Goal: Task Accomplishment & Management: Complete application form

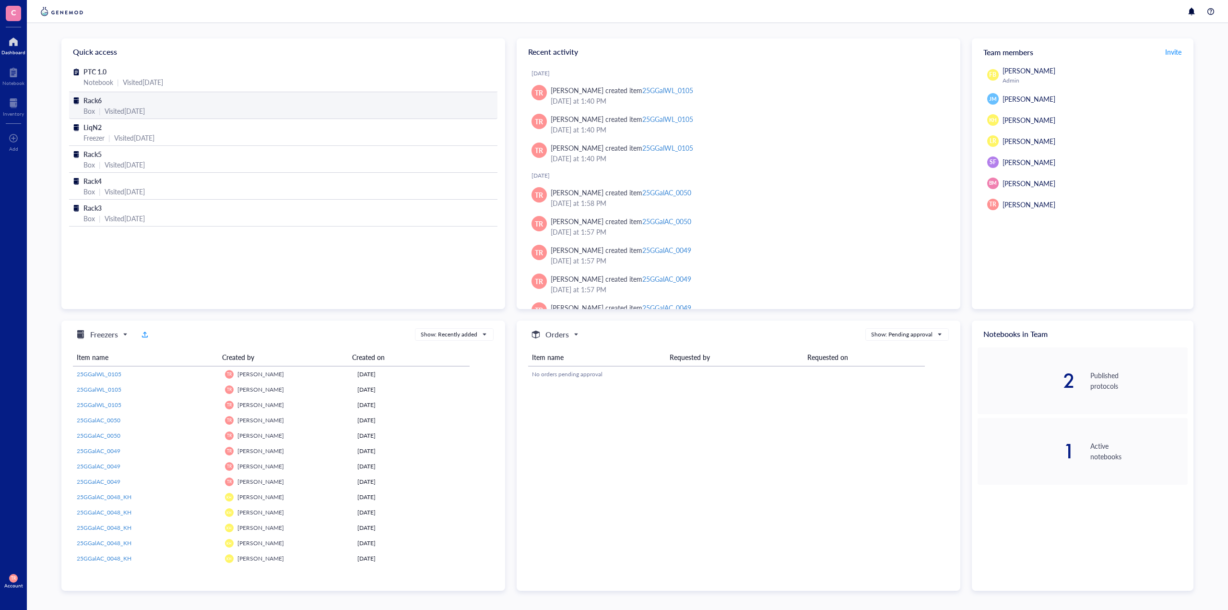
click at [98, 96] on span "Rack6" at bounding box center [92, 100] width 18 height 10
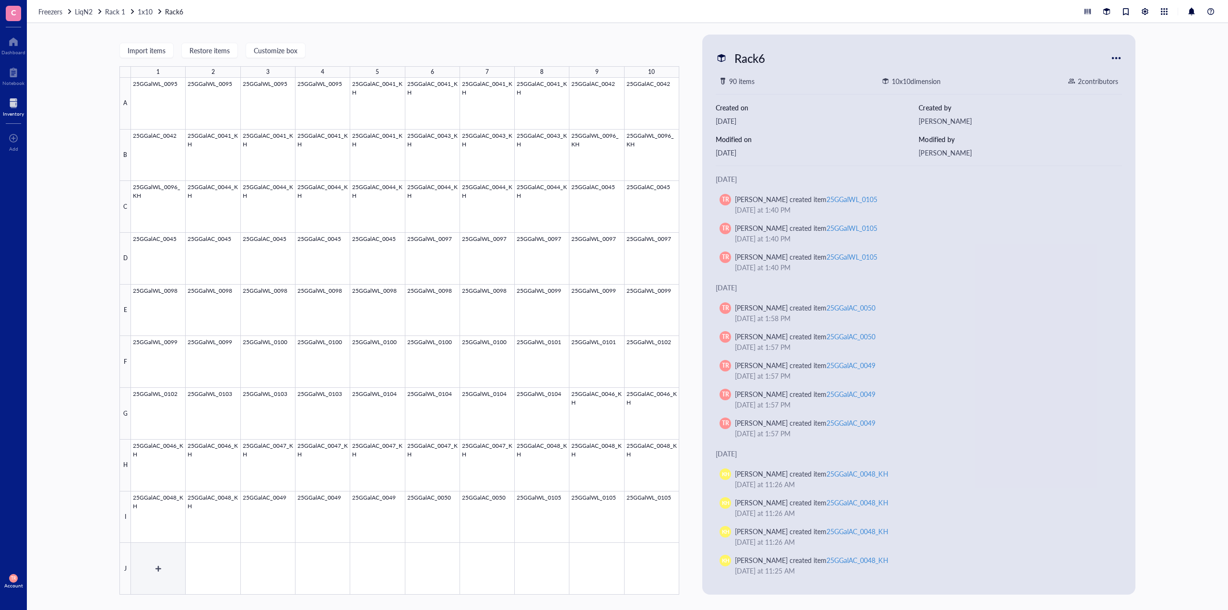
click at [153, 573] on div at bounding box center [405, 336] width 548 height 517
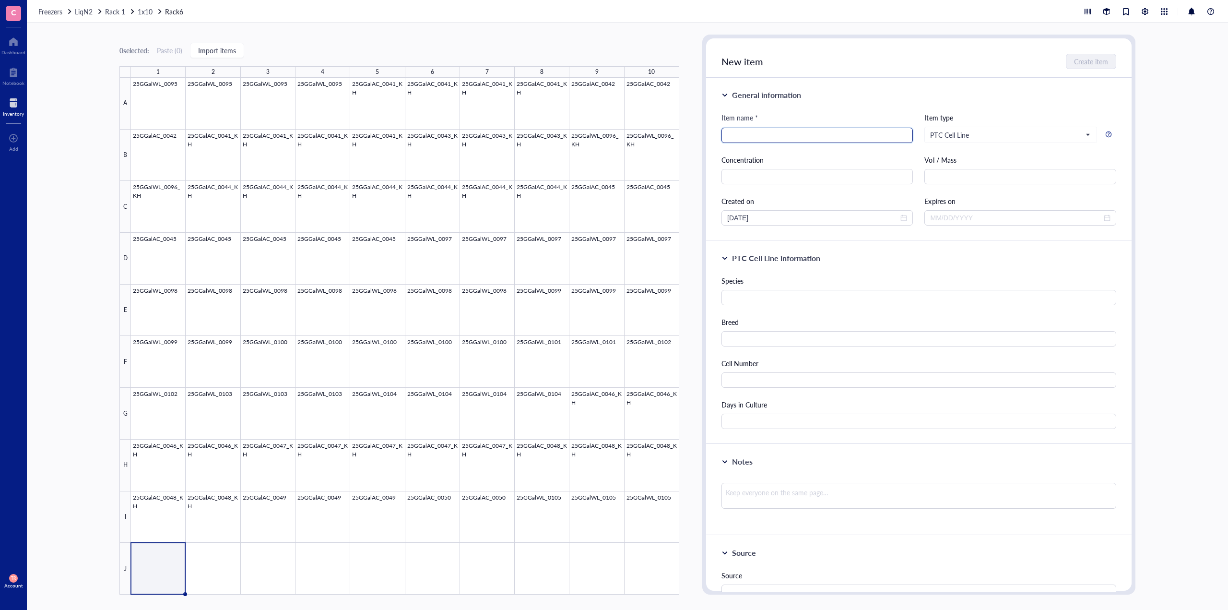
click at [777, 129] on input "search" at bounding box center [817, 135] width 180 height 14
type input "25GGalAC_0051"
click at [791, 299] on input "text" at bounding box center [919, 297] width 395 height 15
type input "[PERSON_NAME]"
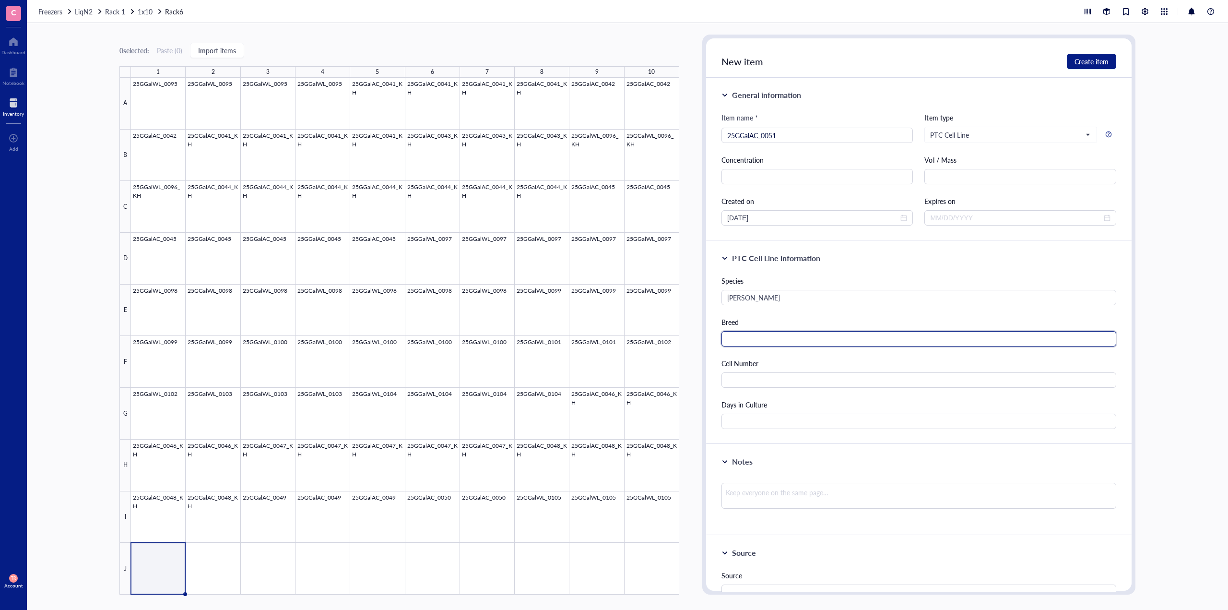
click at [786, 334] on input "text" at bounding box center [919, 338] width 395 height 15
type input "[PERSON_NAME]"
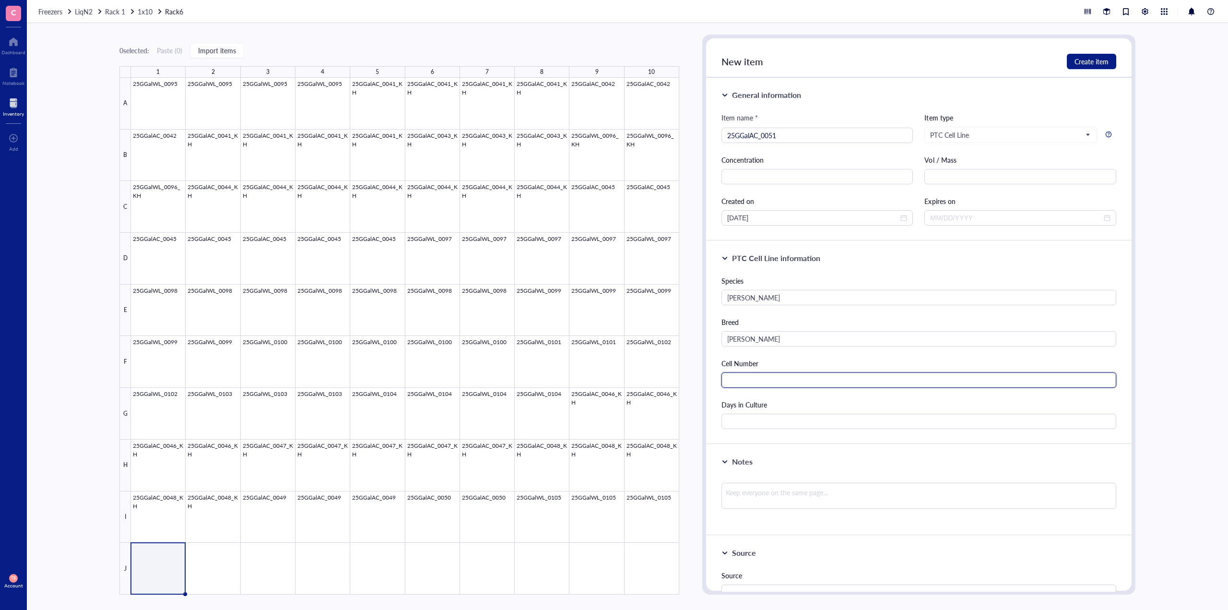
click at [769, 380] on input "text" at bounding box center [919, 379] width 395 height 15
type input "500000"
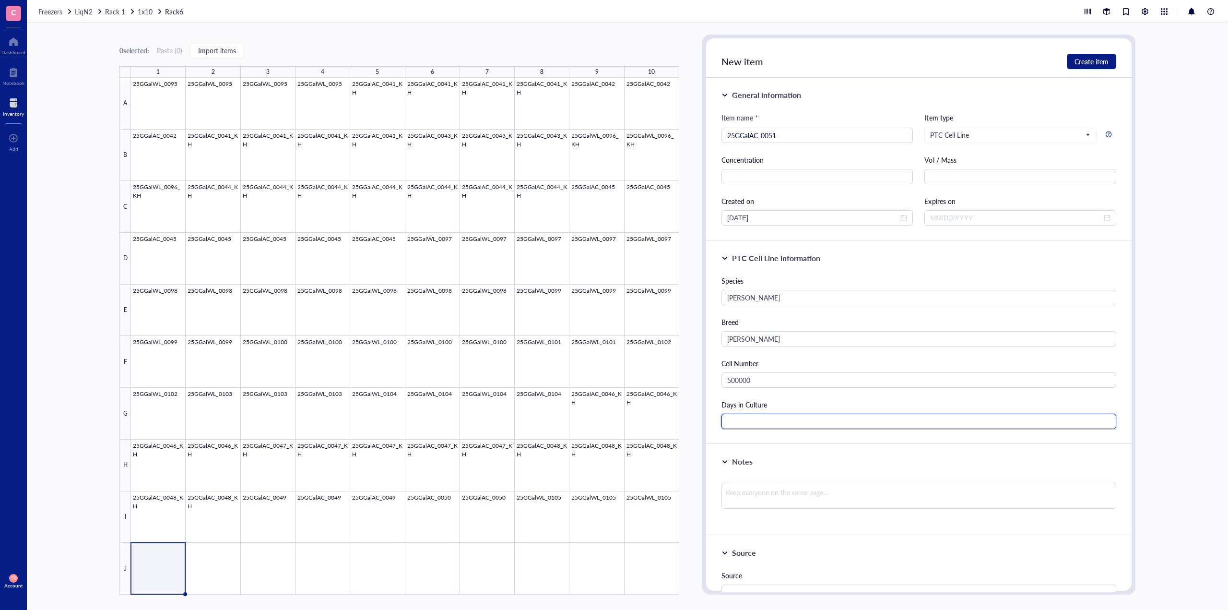
click at [768, 426] on input "text" at bounding box center [919, 421] width 395 height 15
type input "31"
click at [1089, 55] on button "Create item" at bounding box center [1091, 61] width 49 height 15
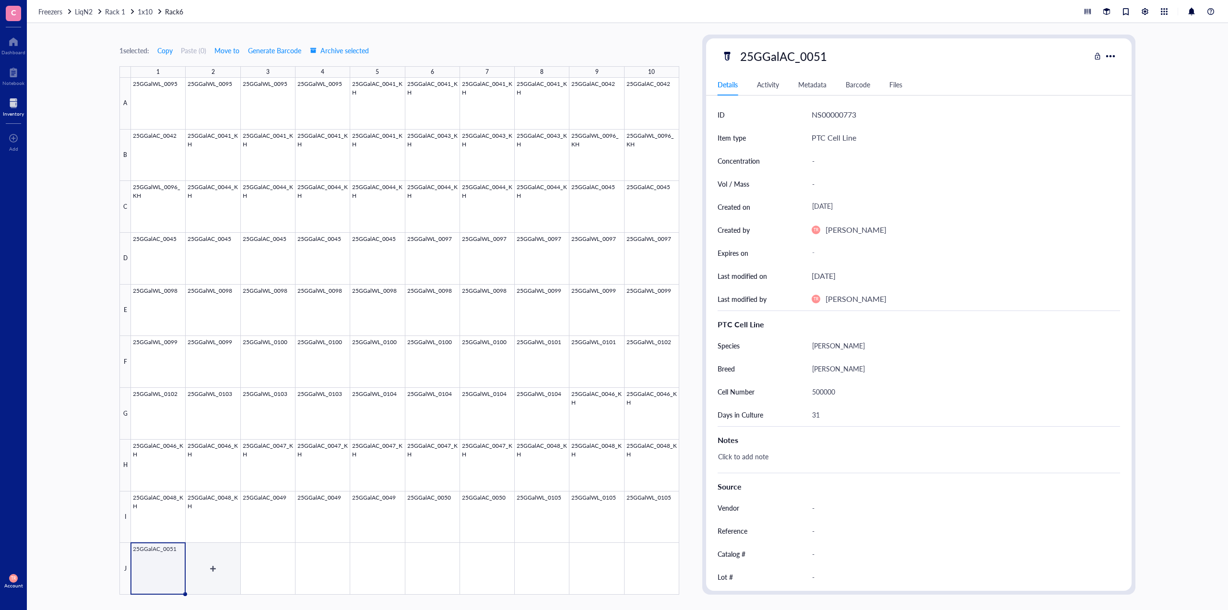
click at [224, 581] on div at bounding box center [405, 336] width 548 height 517
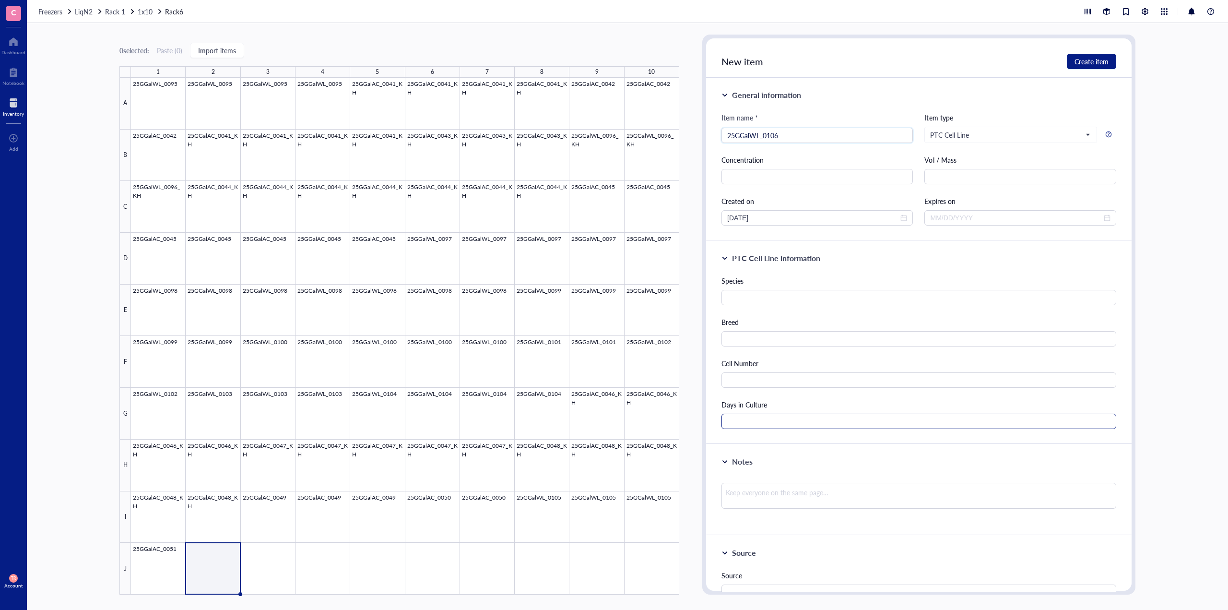
type input "25GGalWL_0106"
click at [788, 416] on input "text" at bounding box center [919, 421] width 395 height 15
type input "28"
click at [769, 374] on input "text" at bounding box center [919, 379] width 395 height 15
type input "600000"
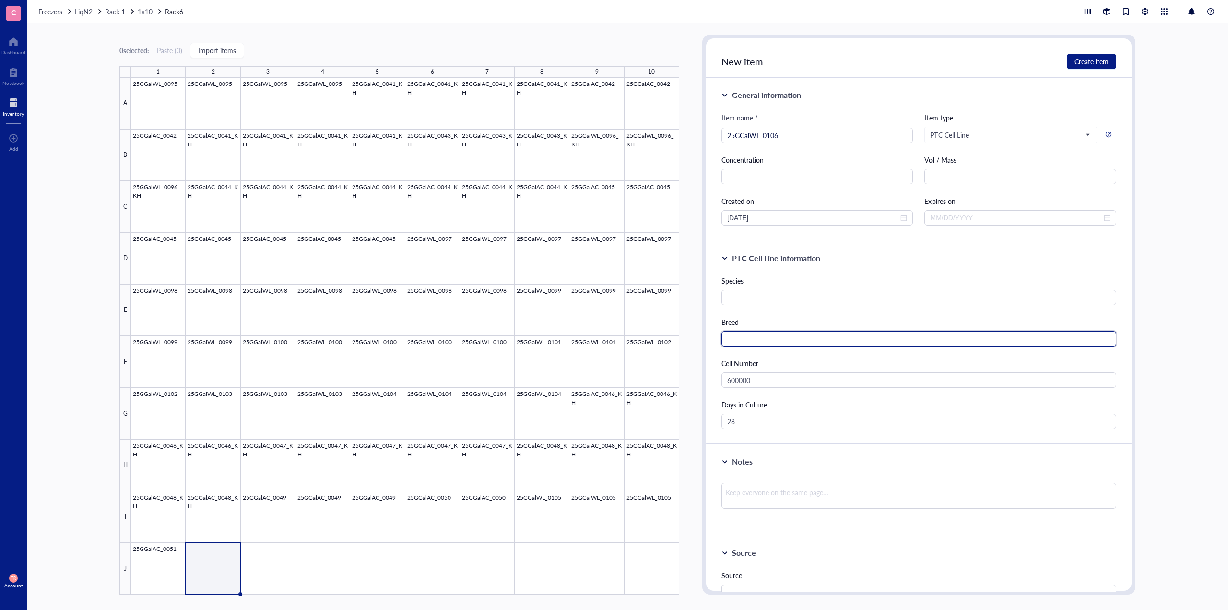
click at [764, 344] on input "text" at bounding box center [919, 338] width 395 height 15
type input "White Leghorn"
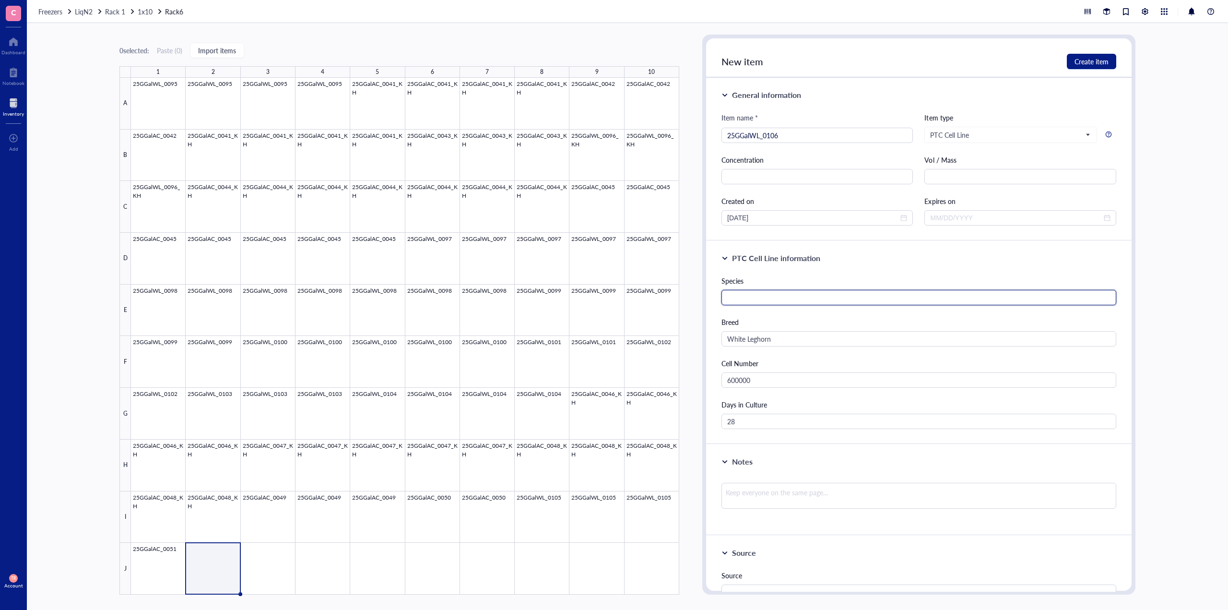
click at [754, 299] on input "text" at bounding box center [919, 297] width 395 height 15
type input "A"
type input "G"
type input "[PERSON_NAME]"
click at [802, 323] on div "Breed" at bounding box center [919, 322] width 395 height 11
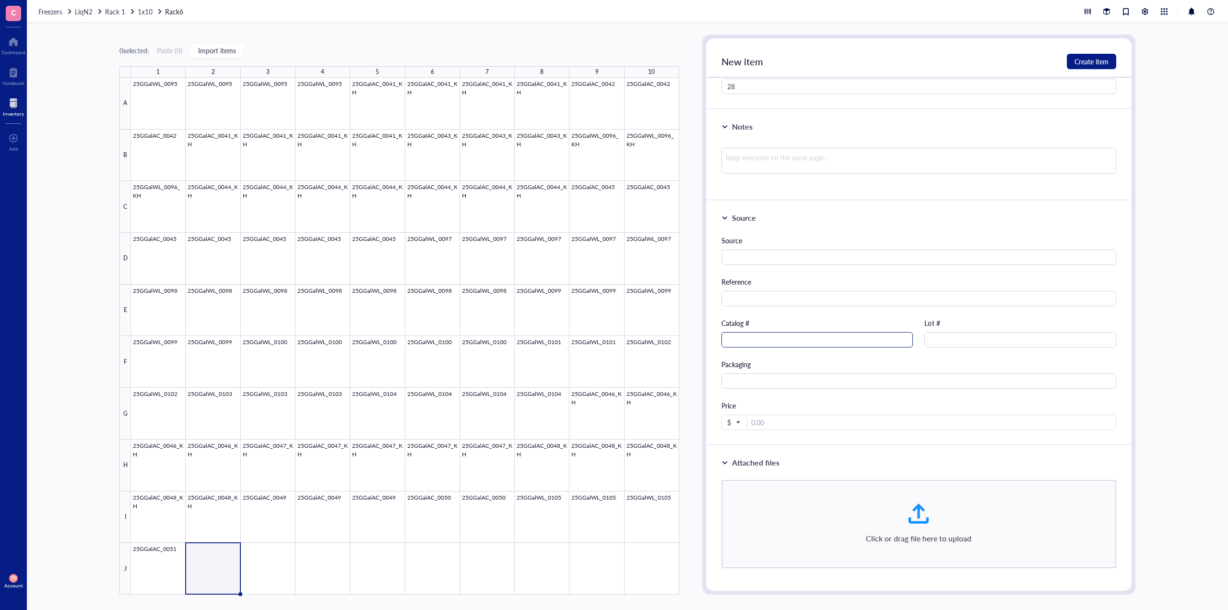
scroll to position [95, 0]
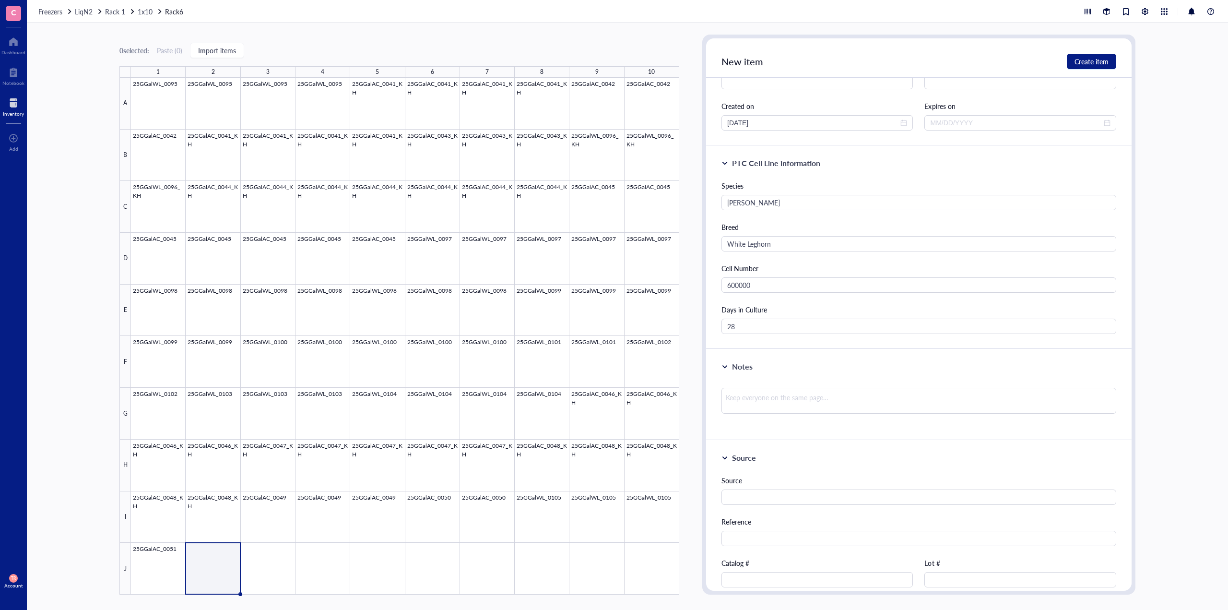
click at [810, 375] on div "Notes" at bounding box center [919, 394] width 426 height 91
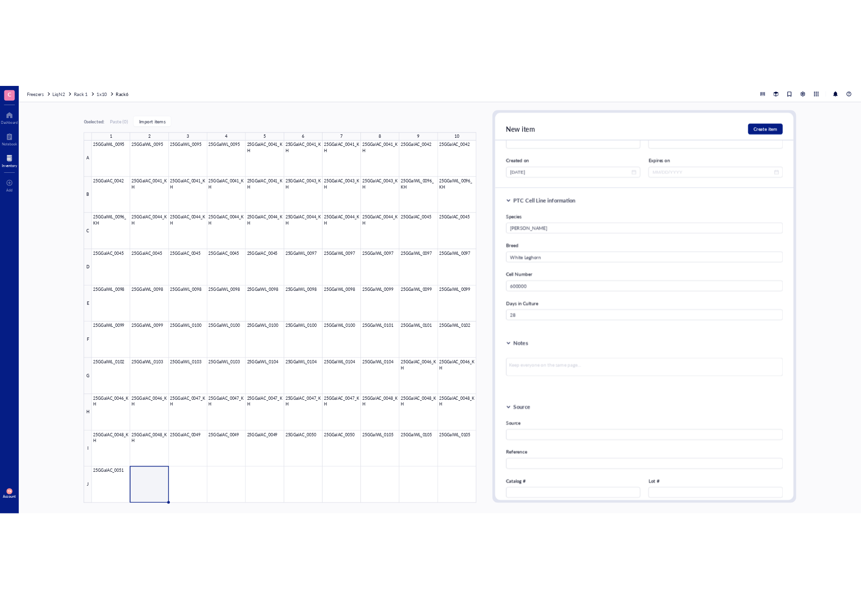
scroll to position [0, 0]
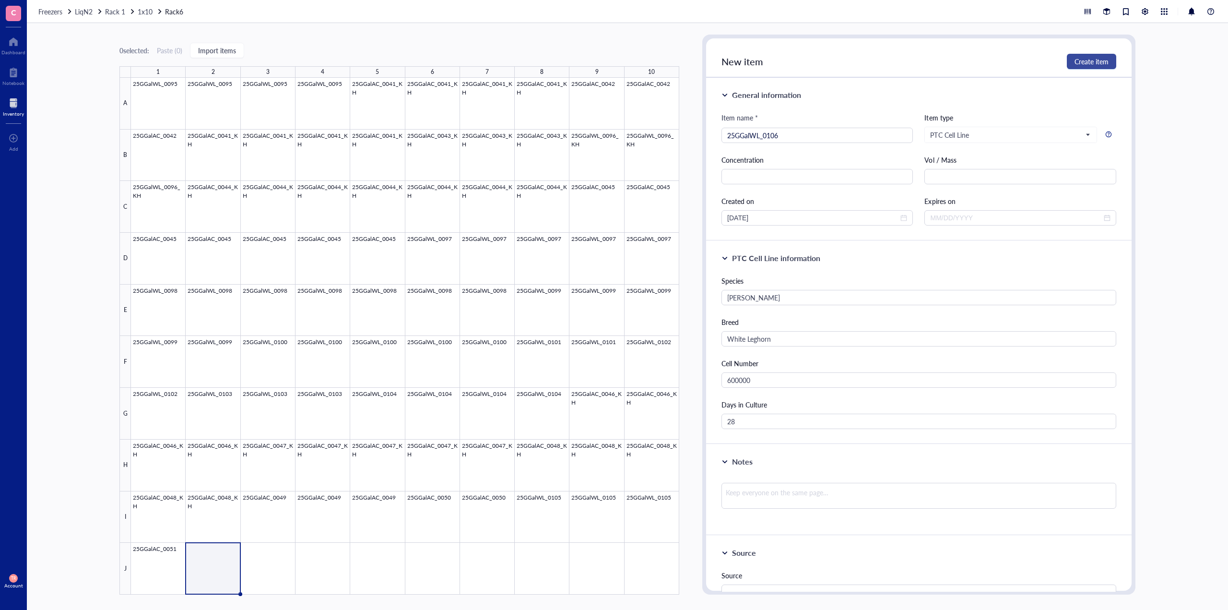
click at [1089, 58] on span "Create item" at bounding box center [1092, 62] width 34 height 8
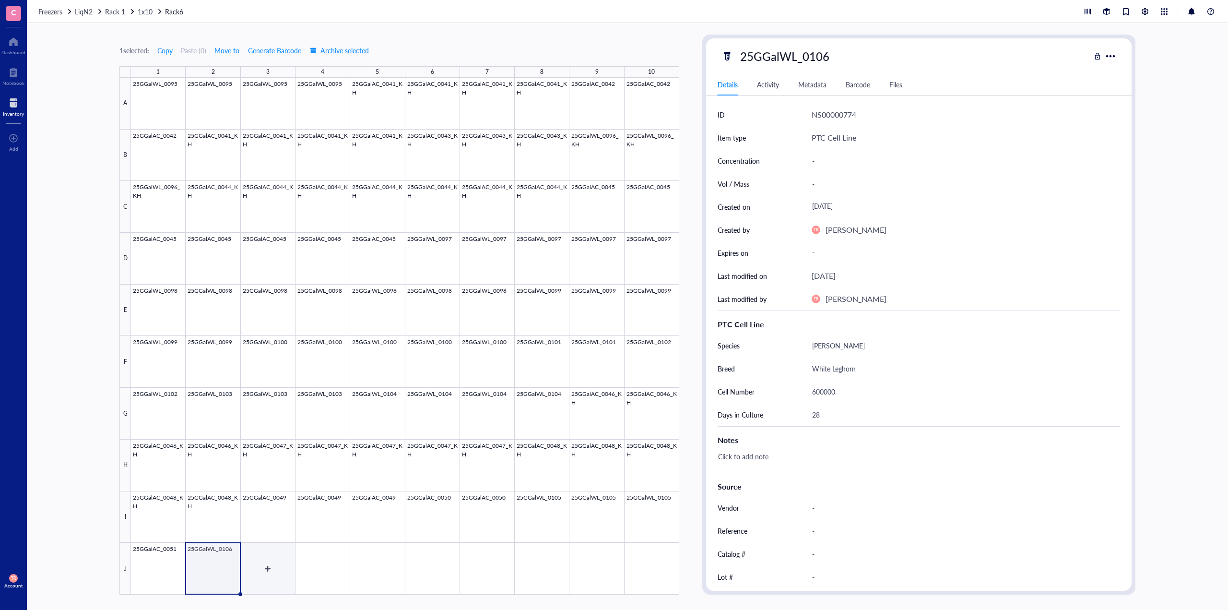
click at [271, 570] on div at bounding box center [405, 336] width 548 height 517
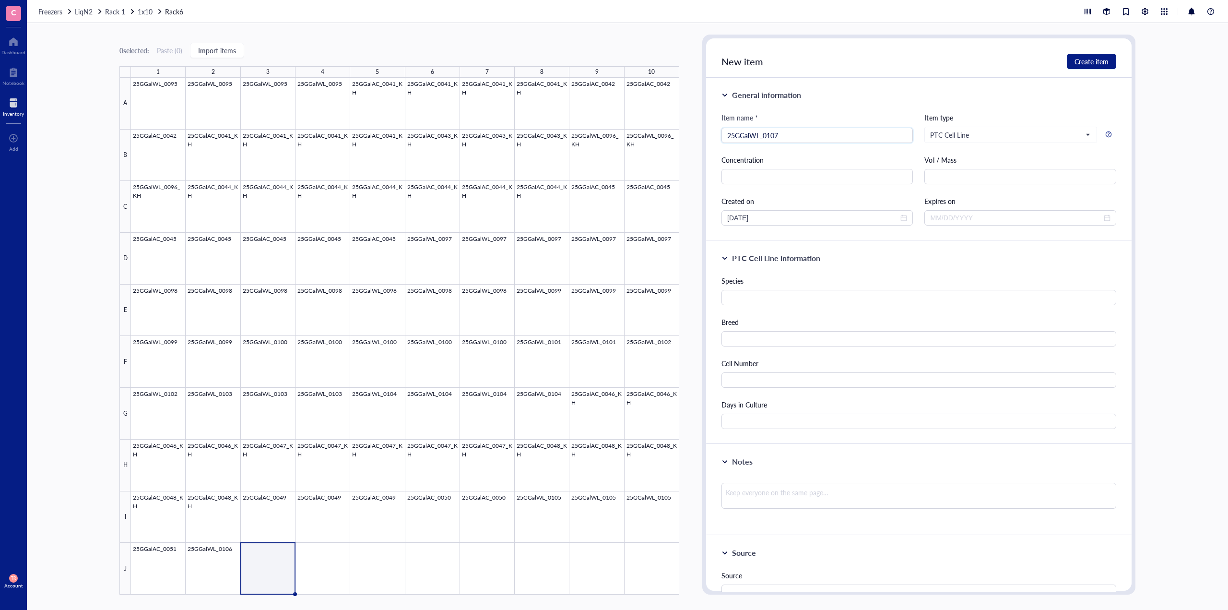
type input "25GGalWL_0107"
drag, startPoint x: 776, startPoint y: 309, endPoint x: 772, endPoint y: 303, distance: 7.5
click at [776, 308] on div "Species Breed Cell Number Days in Culture" at bounding box center [919, 352] width 395 height 154
click at [768, 297] on input "text" at bounding box center [919, 297] width 395 height 15
type input "[PERSON_NAME]"
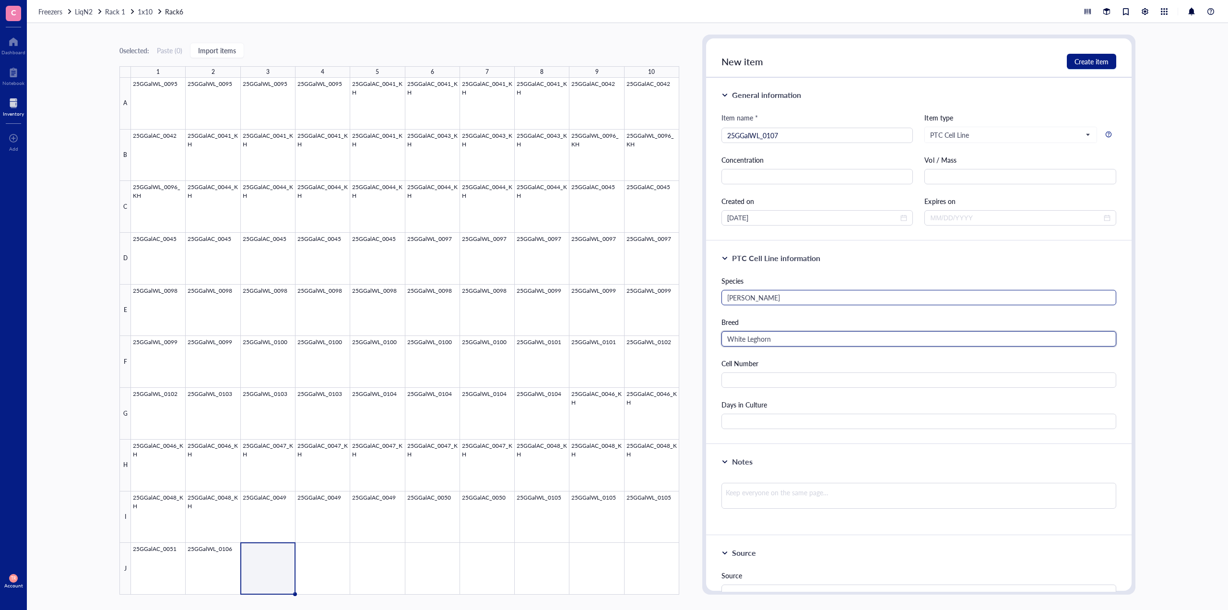
type input "White Leghorn"
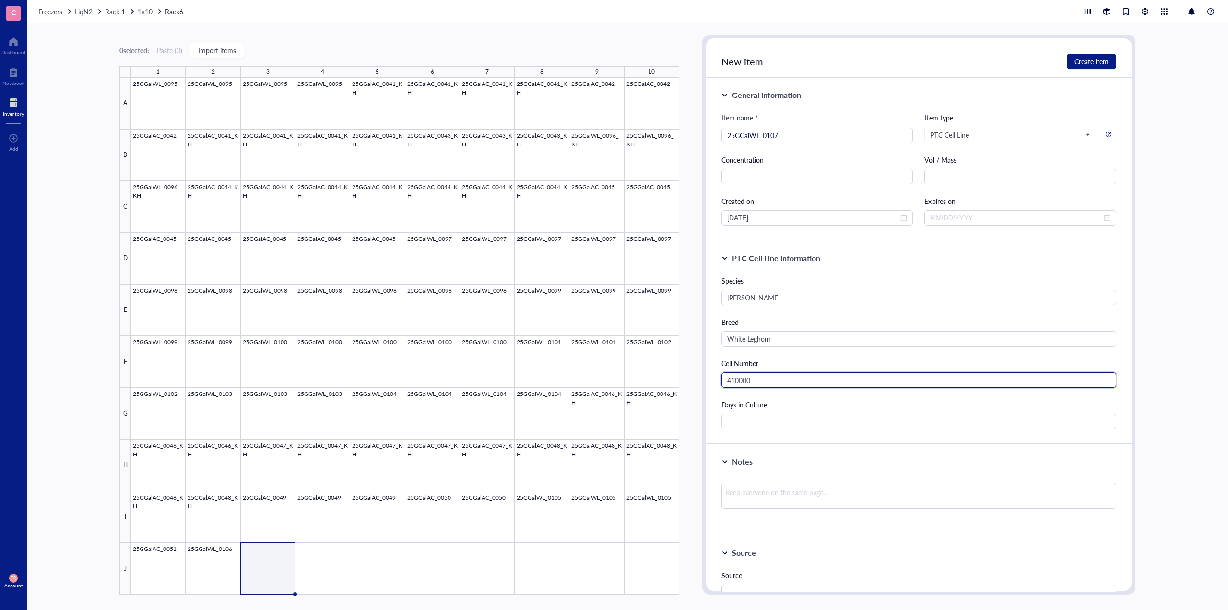
type input "410000"
click at [762, 428] on div "PTC Cell Line information Species [PERSON_NAME] Breed White Leghorn Cell Number…" at bounding box center [919, 342] width 426 height 203
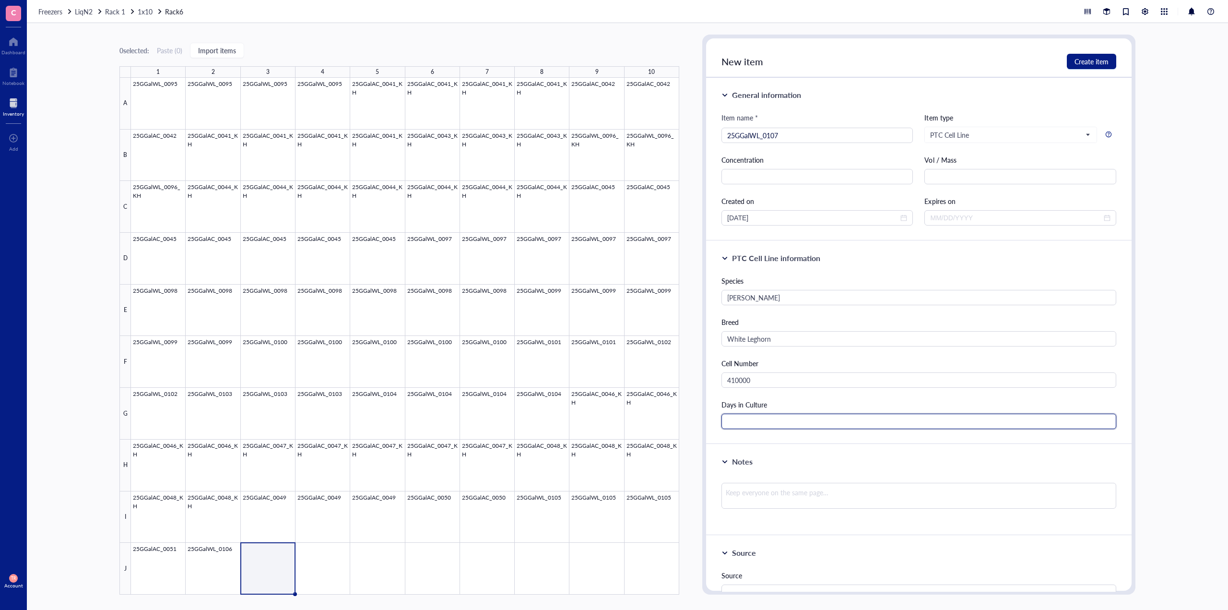
click at [758, 425] on input "text" at bounding box center [919, 421] width 395 height 15
type input "28"
click at [775, 444] on div "Notes" at bounding box center [919, 489] width 426 height 91
click at [1084, 65] on span "Create item" at bounding box center [1092, 62] width 34 height 8
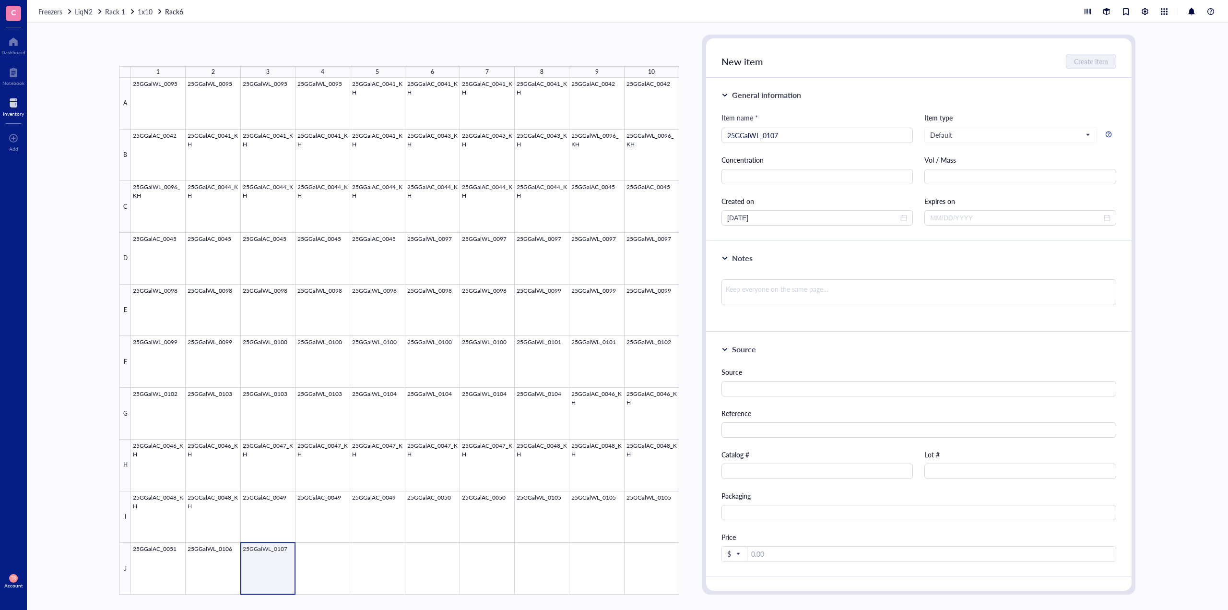
click at [265, 569] on div at bounding box center [405, 336] width 548 height 517
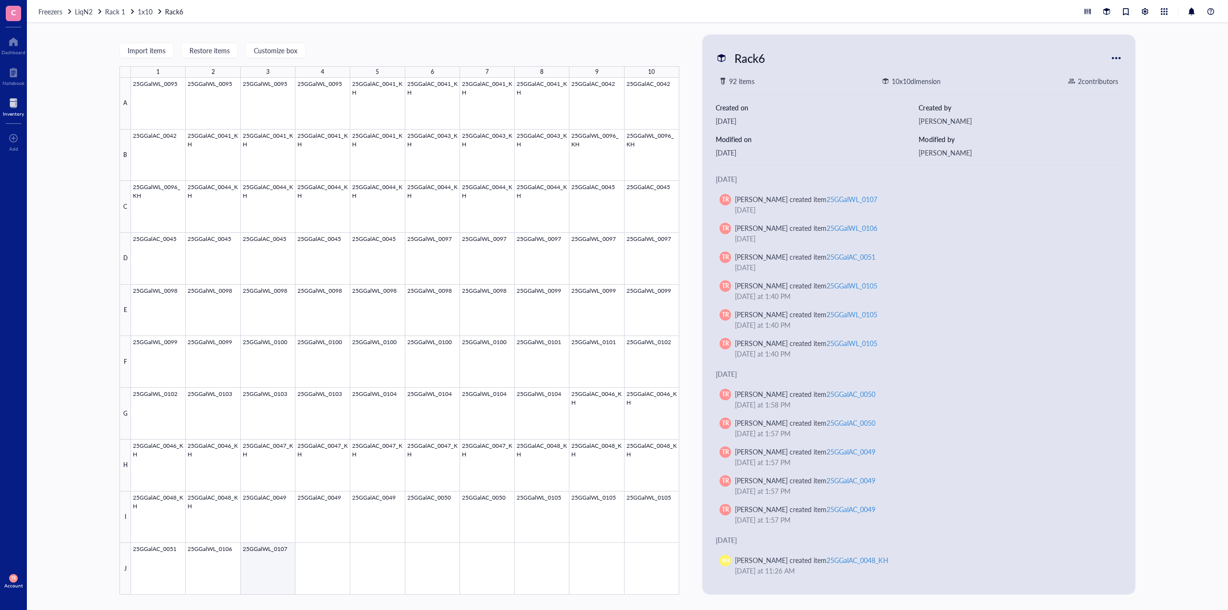
click at [262, 568] on div at bounding box center [405, 336] width 548 height 517
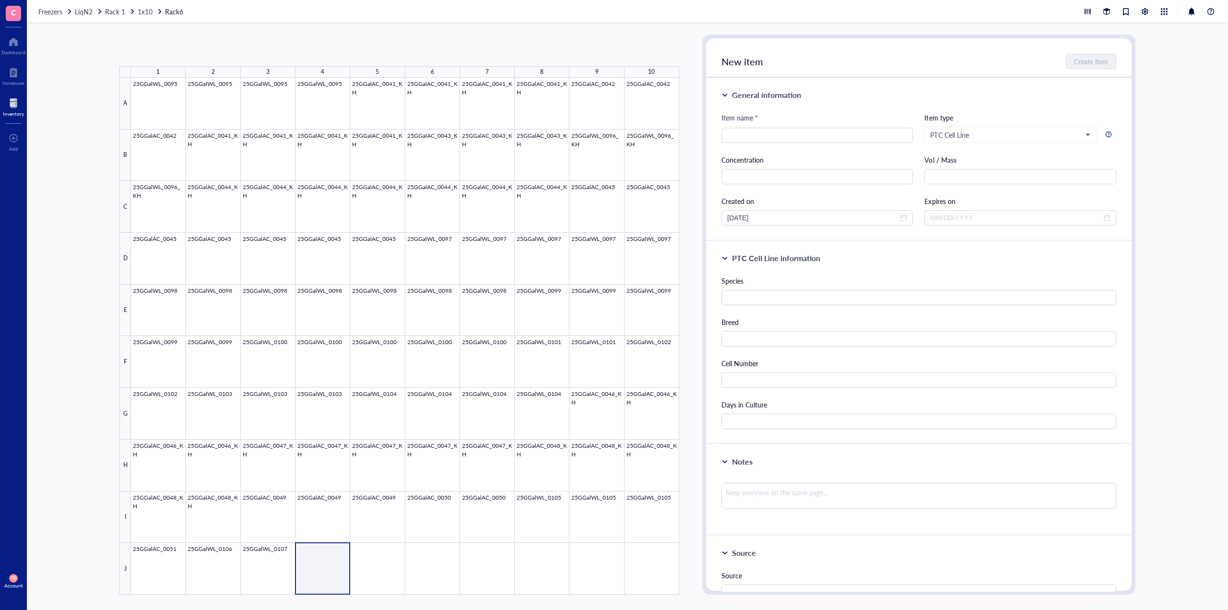
click at [311, 579] on div at bounding box center [405, 336] width 548 height 517
click at [277, 581] on div at bounding box center [405, 336] width 548 height 517
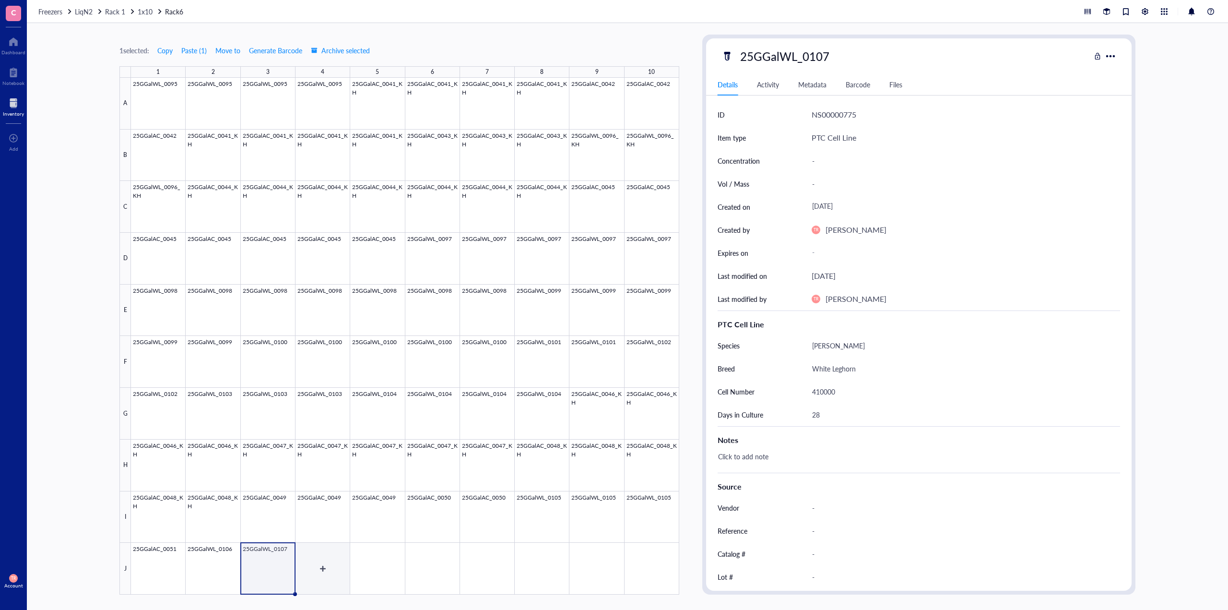
click at [312, 585] on div at bounding box center [405, 336] width 548 height 517
click at [204, 561] on div at bounding box center [405, 336] width 548 height 517
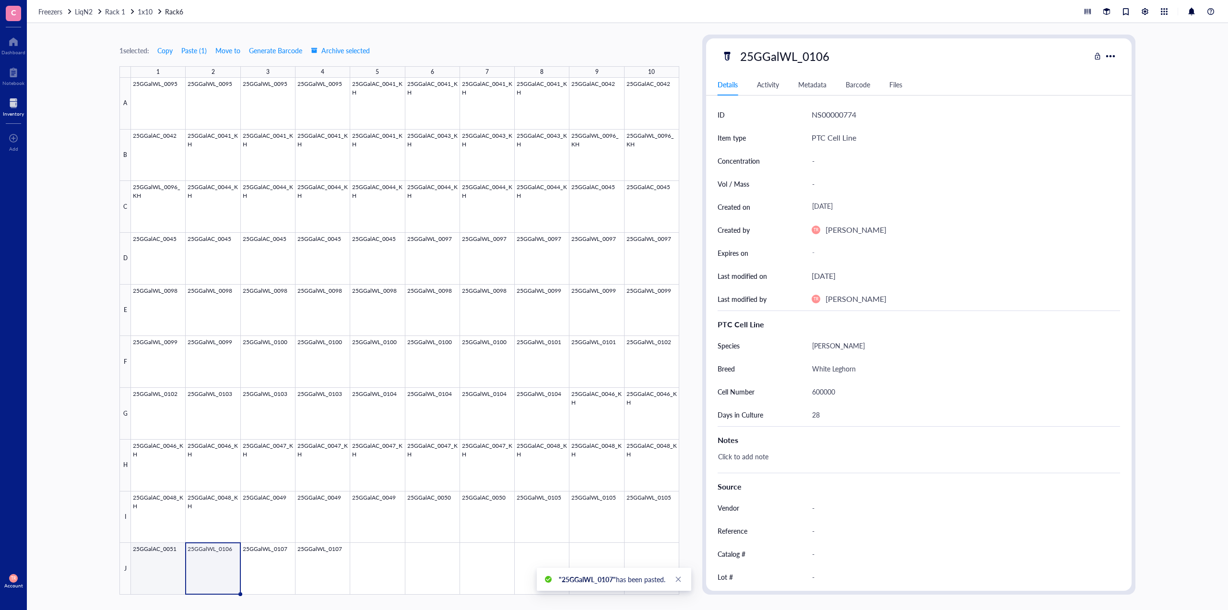
click at [174, 564] on div at bounding box center [405, 336] width 548 height 517
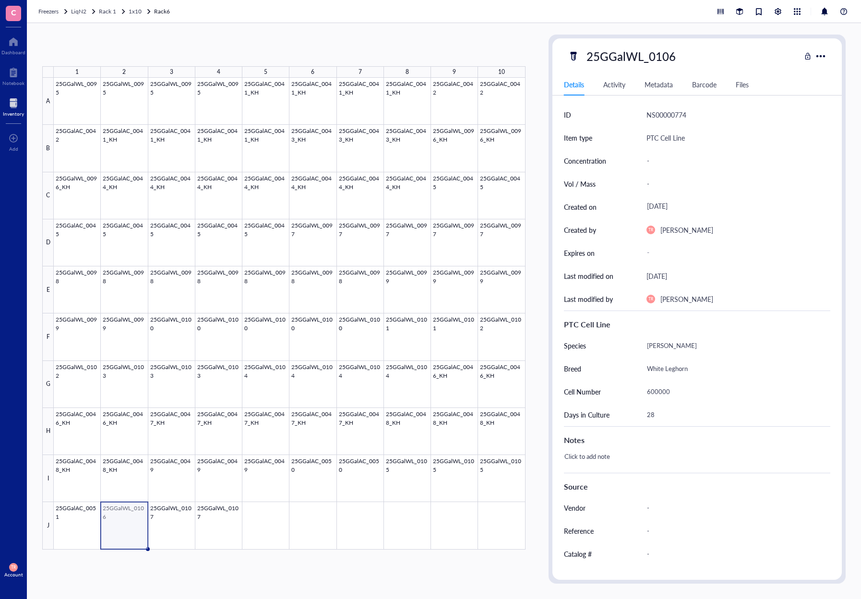
click at [130, 528] on div at bounding box center [290, 314] width 472 height 472
click at [166, 515] on div at bounding box center [290, 314] width 472 height 472
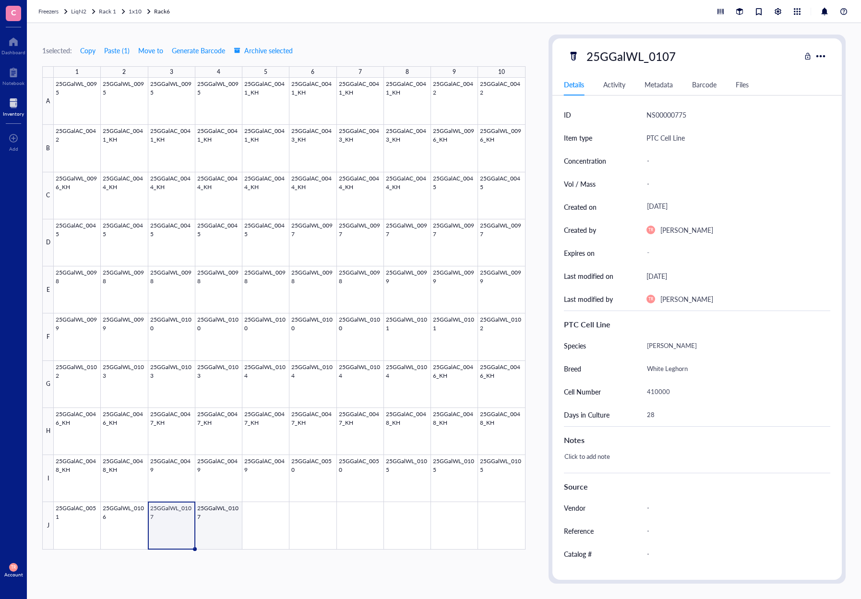
click at [225, 531] on div at bounding box center [290, 314] width 472 height 472
click at [180, 535] on div at bounding box center [290, 314] width 472 height 472
